Goal: Entertainment & Leisure: Browse casually

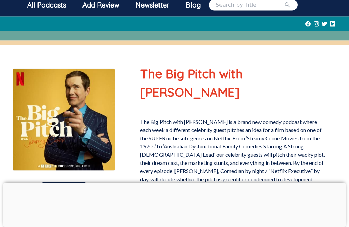
scroll to position [32, 0]
click at [175, 183] on div at bounding box center [174, 183] width 343 height 0
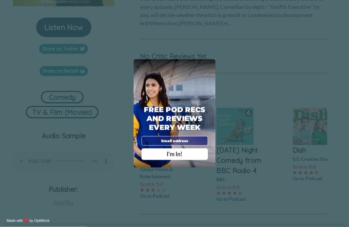
scroll to position [196, 0]
click at [212, 67] on span "X" at bounding box center [211, 64] width 4 height 5
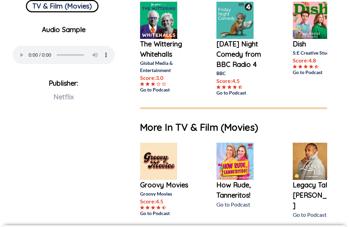
scroll to position [306, 0]
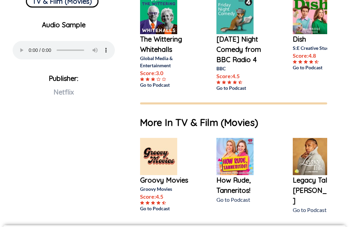
click at [165, 140] on img at bounding box center [158, 156] width 37 height 37
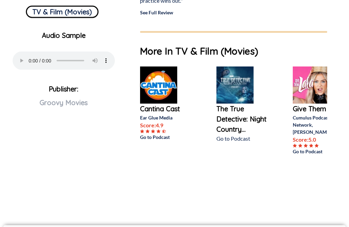
scroll to position [283, 0]
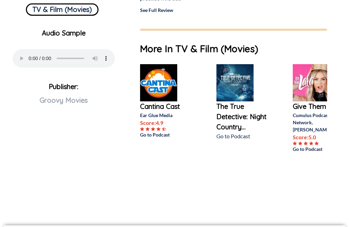
click at [164, 83] on img at bounding box center [158, 82] width 37 height 37
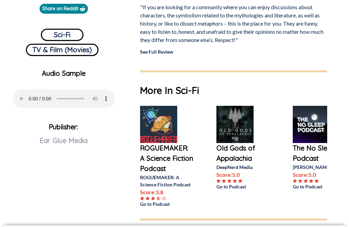
scroll to position [267, 0]
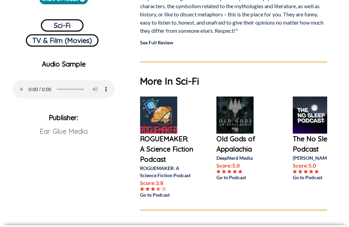
click at [170, 121] on img at bounding box center [158, 115] width 37 height 37
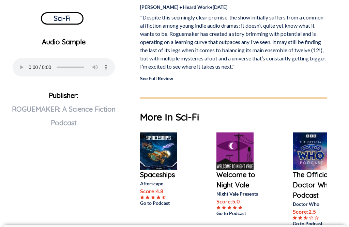
scroll to position [291, 0]
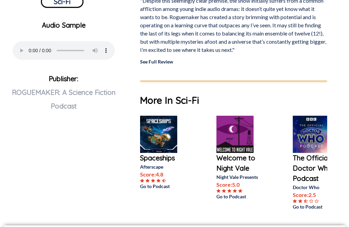
click at [160, 136] on img at bounding box center [158, 134] width 37 height 37
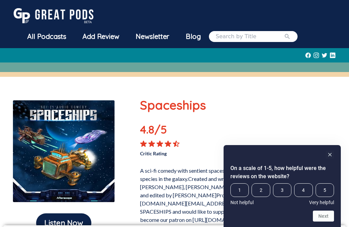
click at [333, 159] on rect "Hide survey" at bounding box center [330, 155] width 8 height 8
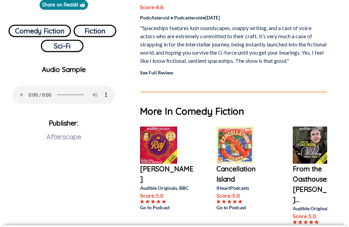
scroll to position [262, 0]
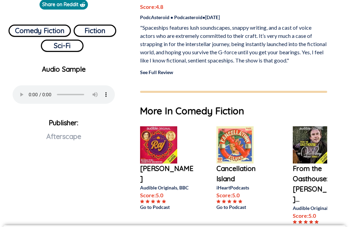
click at [177, 153] on img at bounding box center [158, 144] width 37 height 37
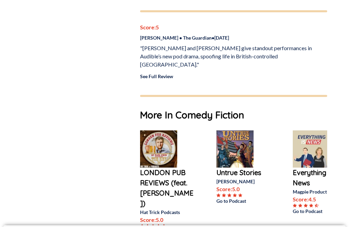
scroll to position [421, 0]
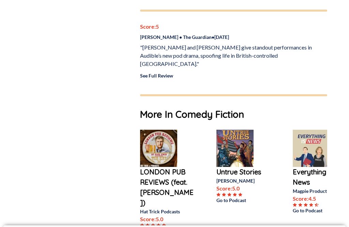
click at [169, 130] on img at bounding box center [158, 148] width 37 height 37
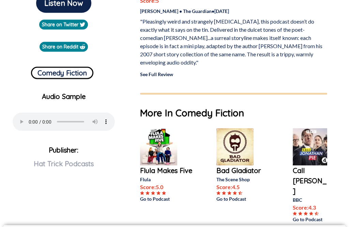
scroll to position [220, 0]
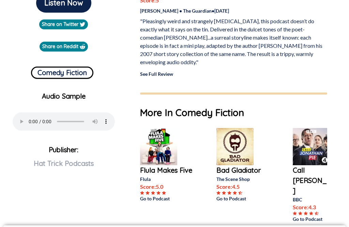
click at [160, 142] on img at bounding box center [158, 146] width 37 height 37
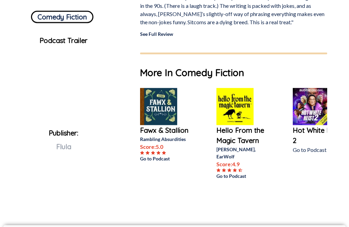
scroll to position [278, 0]
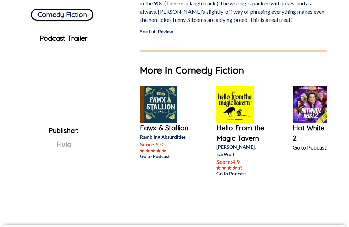
click at [166, 114] on img at bounding box center [158, 104] width 37 height 37
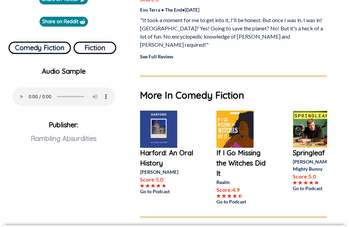
scroll to position [262, 0]
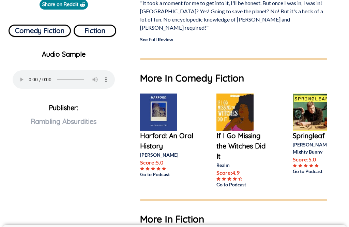
click at [160, 112] on img at bounding box center [158, 112] width 37 height 37
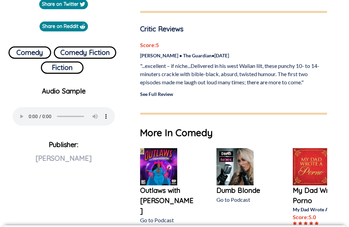
scroll to position [240, 0]
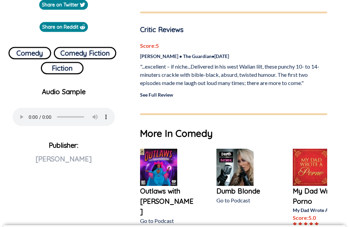
click at [163, 163] on img at bounding box center [158, 167] width 37 height 37
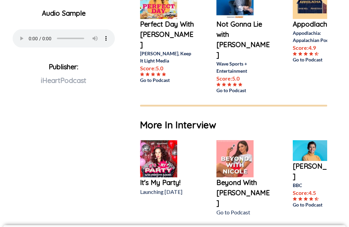
scroll to position [315, 0]
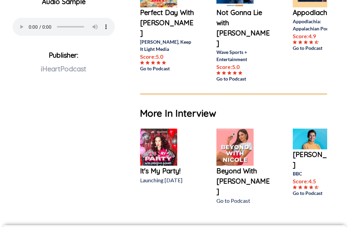
click at [236, 129] on img at bounding box center [235, 147] width 37 height 37
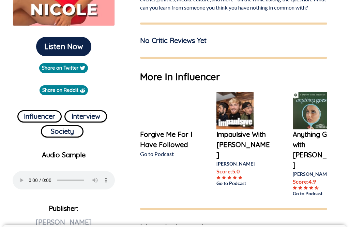
scroll to position [180, 0]
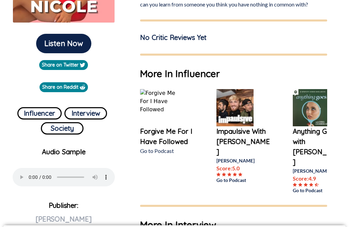
click at [245, 95] on img at bounding box center [235, 107] width 37 height 37
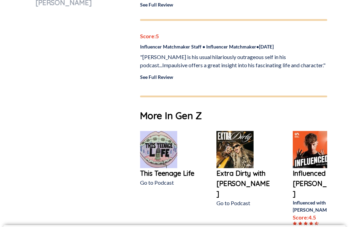
click at [165, 139] on img at bounding box center [158, 149] width 37 height 37
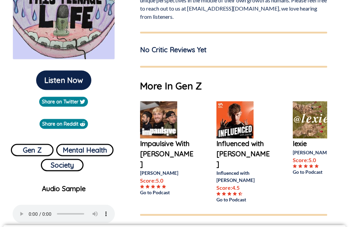
scroll to position [143, 0]
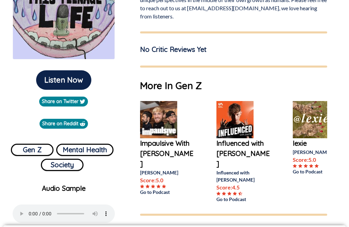
click at [233, 116] on img at bounding box center [235, 119] width 37 height 37
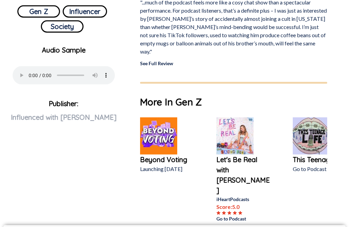
scroll to position [282, 0]
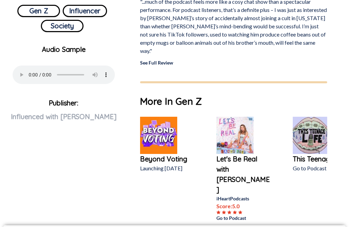
click at [242, 117] on img at bounding box center [235, 135] width 37 height 37
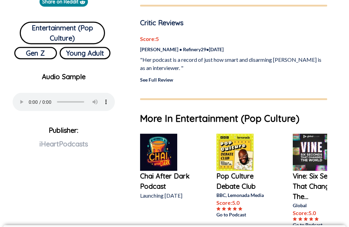
scroll to position [287, 0]
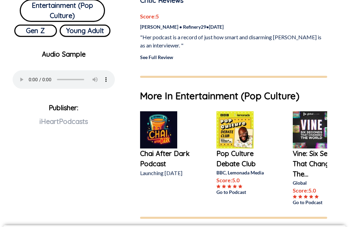
click at [167, 131] on img at bounding box center [158, 129] width 37 height 37
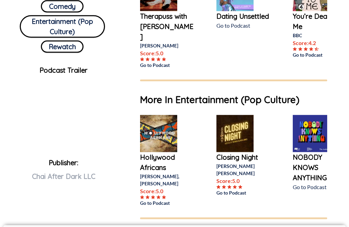
scroll to position [284, 0]
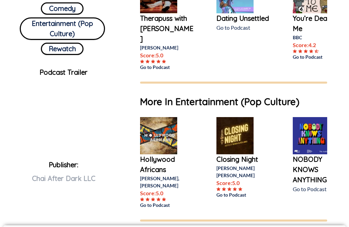
click at [156, 154] on p "Hollywood Africans" at bounding box center [167, 164] width 55 height 20
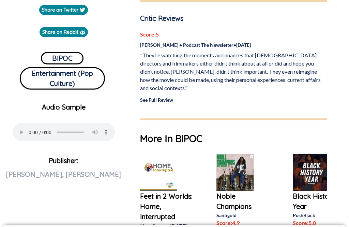
scroll to position [235, 0]
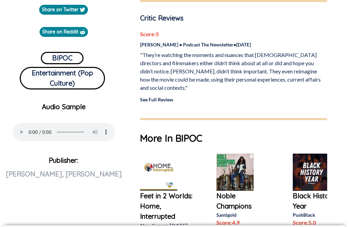
click at [168, 161] on img at bounding box center [158, 172] width 37 height 37
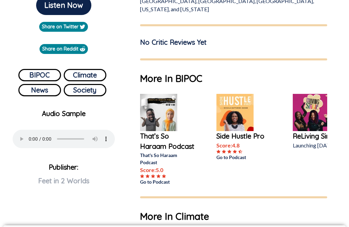
scroll to position [226, 0]
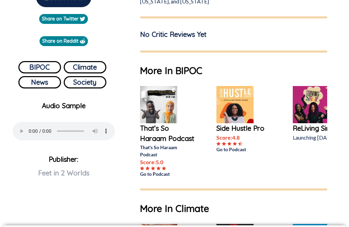
click at [166, 96] on img at bounding box center [158, 104] width 37 height 37
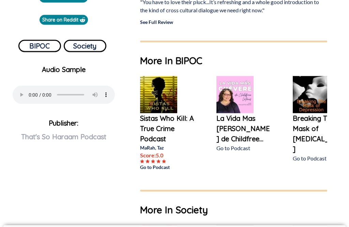
scroll to position [247, 0]
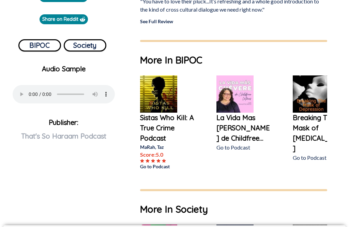
click at [174, 105] on img at bounding box center [158, 93] width 37 height 37
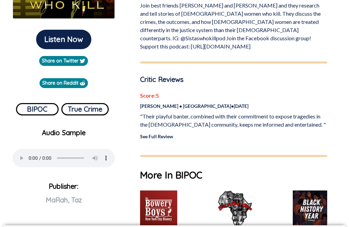
scroll to position [184, 0]
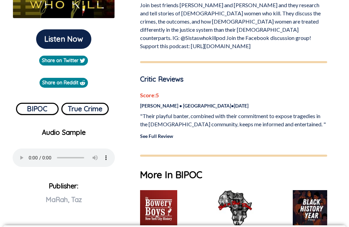
click at [169, 195] on img at bounding box center [158, 208] width 37 height 37
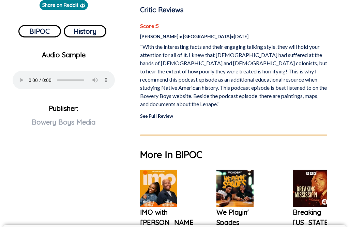
click at [167, 170] on img at bounding box center [158, 188] width 37 height 37
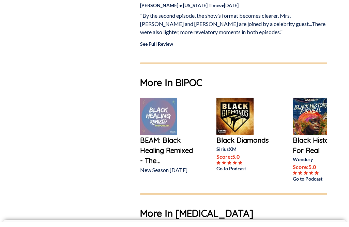
scroll to position [1032, 0]
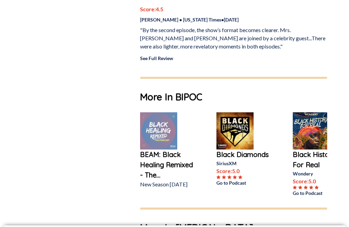
click at [172, 112] on img at bounding box center [158, 130] width 37 height 37
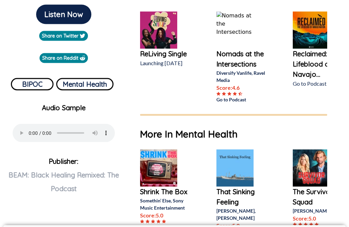
click at [157, 171] on img at bounding box center [158, 167] width 37 height 37
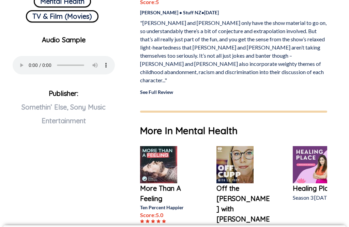
scroll to position [307, 0]
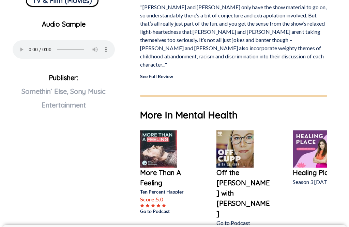
click at [169, 136] on img at bounding box center [158, 148] width 37 height 37
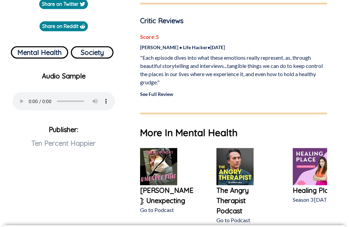
scroll to position [257, 0]
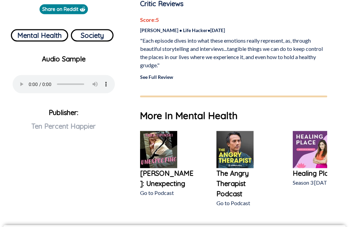
click at [162, 154] on img at bounding box center [158, 149] width 37 height 37
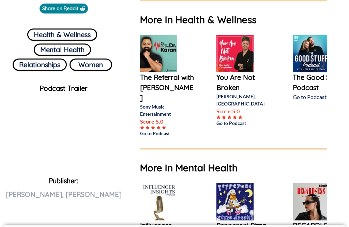
scroll to position [258, 0]
click at [167, 56] on img at bounding box center [158, 53] width 37 height 37
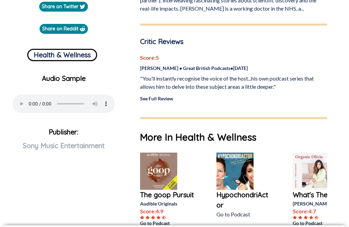
scroll to position [237, 0]
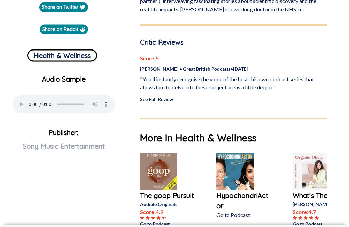
click at [163, 161] on img at bounding box center [158, 171] width 37 height 37
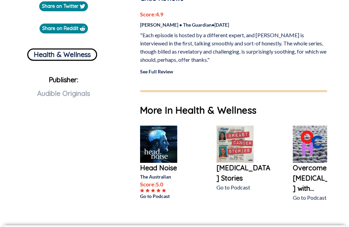
scroll to position [244, 0]
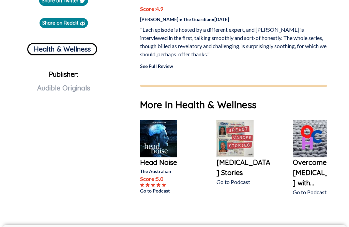
click at [166, 141] on img at bounding box center [158, 138] width 37 height 37
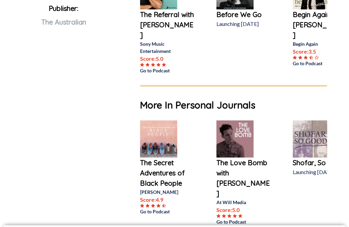
scroll to position [397, 0]
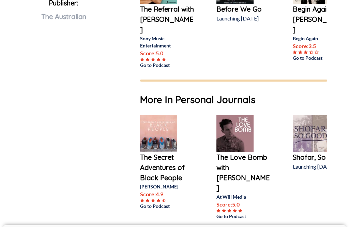
click at [167, 137] on img at bounding box center [158, 133] width 37 height 37
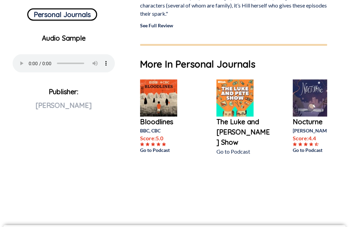
scroll to position [280, 0]
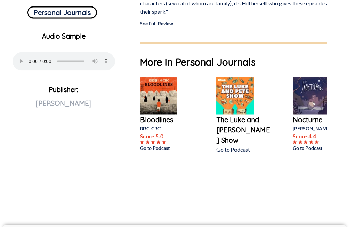
click at [166, 105] on img at bounding box center [158, 95] width 37 height 37
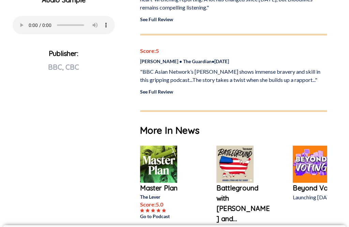
scroll to position [348, 0]
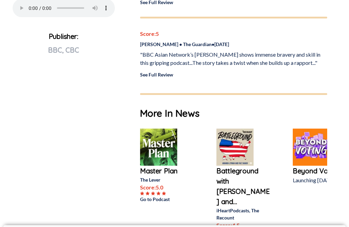
click at [167, 136] on img at bounding box center [158, 147] width 37 height 37
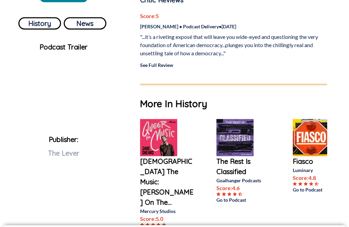
scroll to position [272, 0]
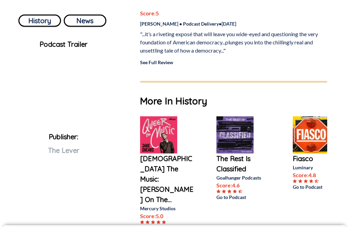
click at [157, 143] on img at bounding box center [158, 134] width 37 height 37
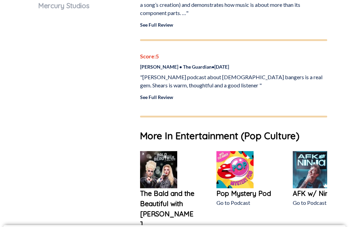
scroll to position [453, 0]
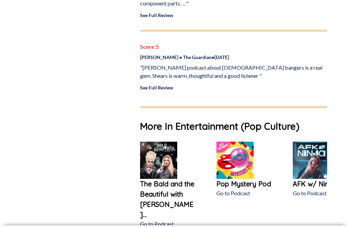
click at [161, 152] on img at bounding box center [158, 160] width 37 height 37
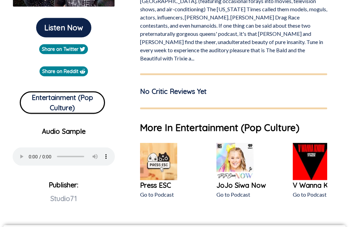
scroll to position [194, 0]
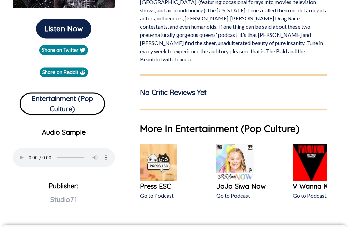
click at [167, 144] on img at bounding box center [158, 162] width 37 height 37
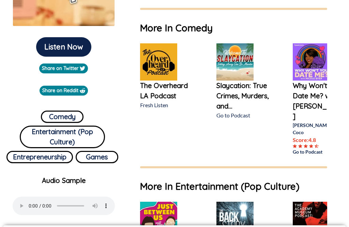
scroll to position [174, 0]
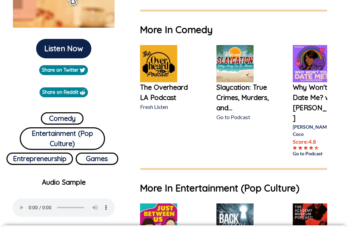
click at [161, 72] on img at bounding box center [158, 63] width 37 height 37
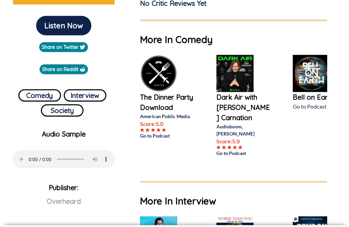
scroll to position [198, 0]
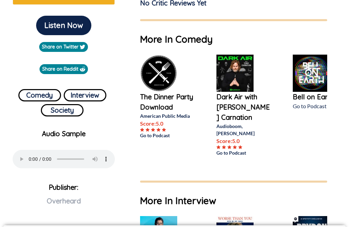
click at [163, 83] on img at bounding box center [158, 73] width 37 height 37
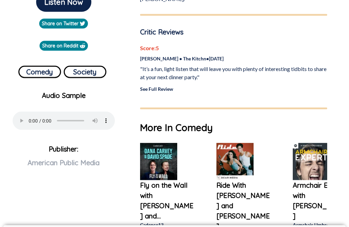
scroll to position [224, 0]
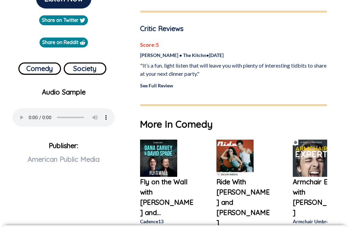
click at [161, 170] on img at bounding box center [158, 158] width 37 height 37
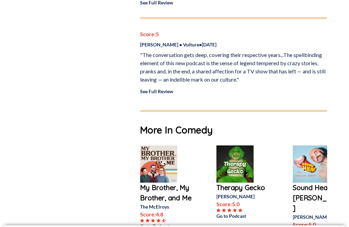
scroll to position [527, 0]
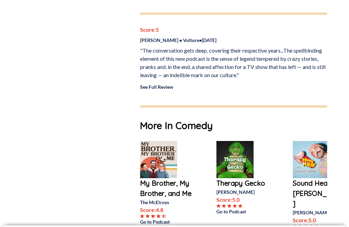
click at [166, 141] on img at bounding box center [158, 159] width 37 height 37
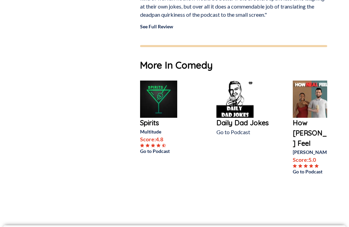
scroll to position [389, 0]
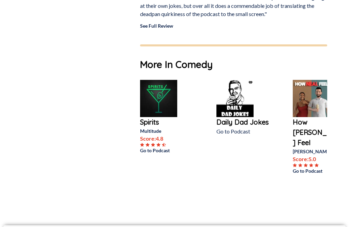
click at [161, 112] on img at bounding box center [158, 98] width 37 height 37
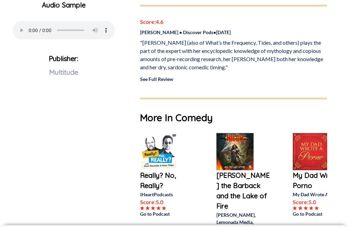
scroll to position [325, 0]
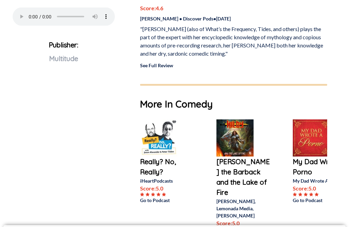
click at [167, 143] on img at bounding box center [158, 137] width 37 height 37
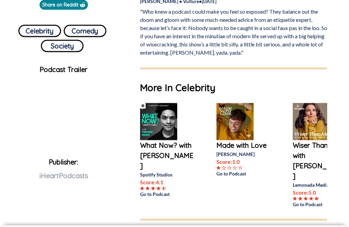
scroll to position [261, 0]
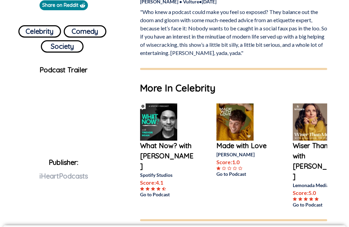
click at [167, 127] on img at bounding box center [158, 121] width 37 height 37
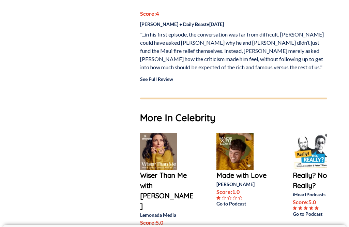
click at [158, 133] on img at bounding box center [158, 151] width 37 height 37
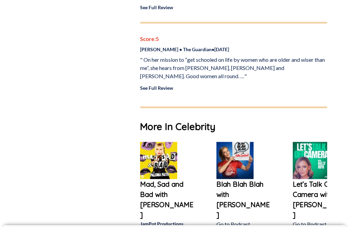
scroll to position [1250, 0]
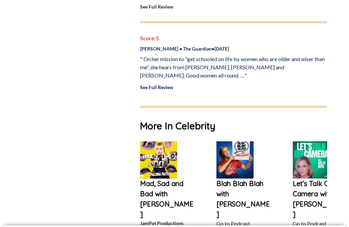
click at [165, 145] on img at bounding box center [158, 159] width 37 height 37
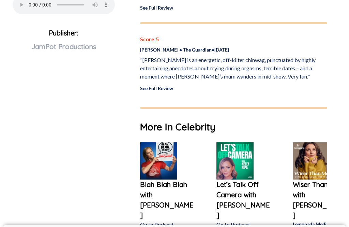
scroll to position [356, 0]
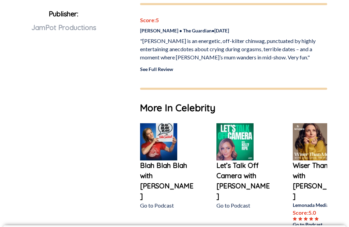
click at [166, 149] on img at bounding box center [158, 141] width 37 height 37
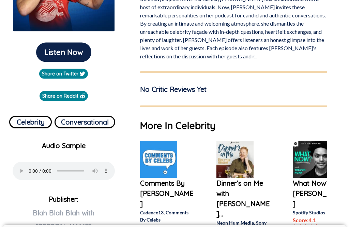
scroll to position [171, 0]
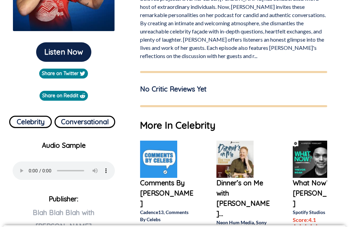
click at [159, 149] on img at bounding box center [158, 159] width 37 height 37
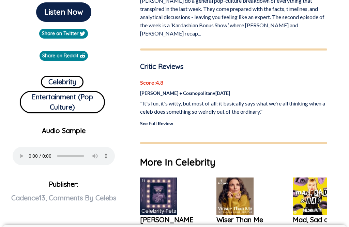
scroll to position [214, 0]
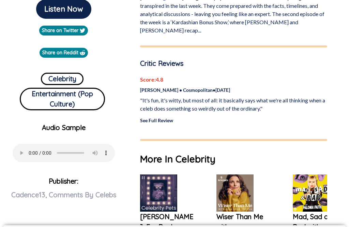
click at [169, 192] on img at bounding box center [158, 192] width 37 height 37
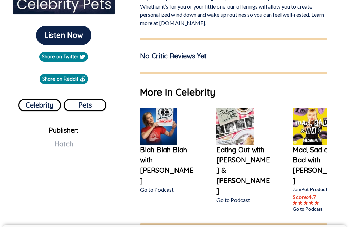
scroll to position [190, 0]
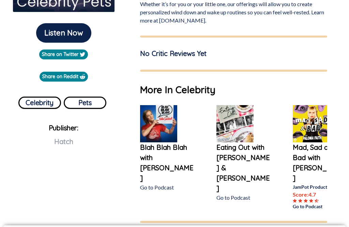
click at [164, 123] on img at bounding box center [158, 123] width 37 height 37
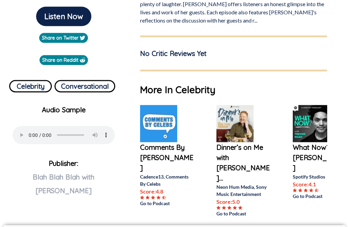
scroll to position [206, 0]
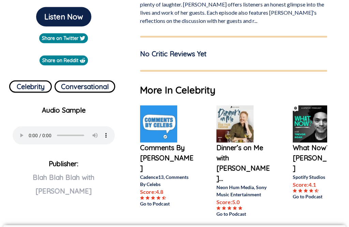
click at [167, 113] on img at bounding box center [158, 123] width 37 height 37
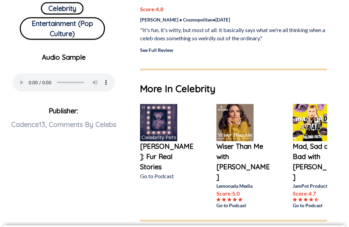
scroll to position [284, 0]
click at [234, 120] on img at bounding box center [235, 122] width 37 height 37
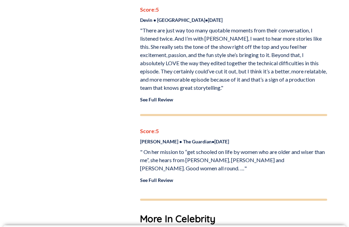
scroll to position [1305, 0]
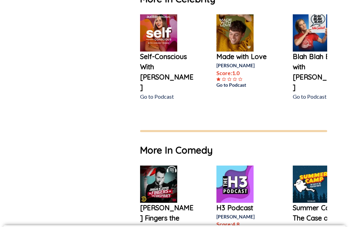
click at [166, 166] on img at bounding box center [158, 184] width 37 height 37
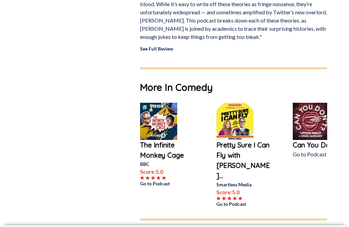
scroll to position [406, 0]
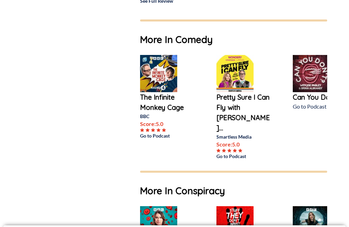
click at [161, 72] on img at bounding box center [158, 73] width 37 height 37
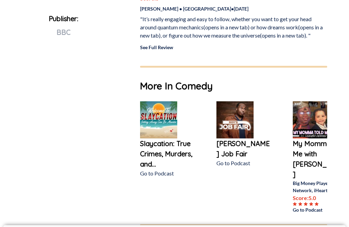
scroll to position [352, 0]
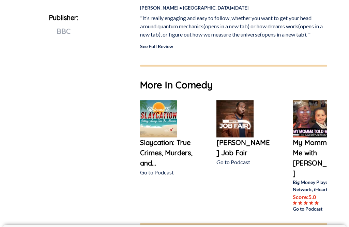
click at [163, 131] on img at bounding box center [158, 118] width 37 height 37
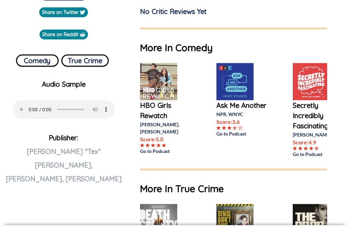
scroll to position [179, 0]
